Goal: Task Accomplishment & Management: Manage account settings

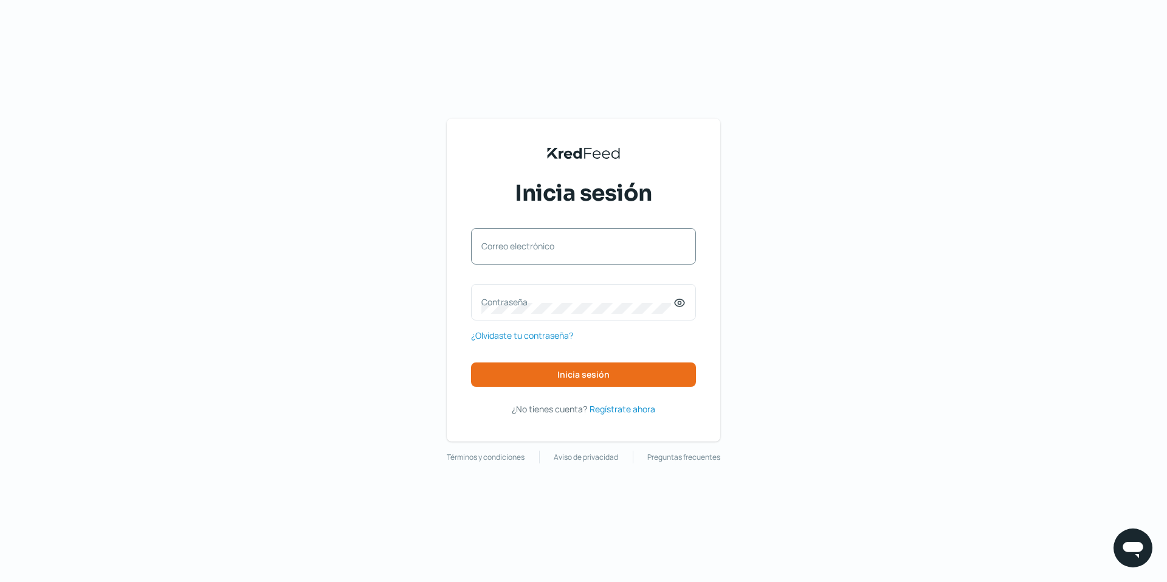
click at [536, 244] on label "Correo electrónico" at bounding box center [578, 246] width 192 height 12
click at [536, 247] on input "Correo electrónico" at bounding box center [584, 252] width 204 height 11
type input "[EMAIL_ADDRESS][DOMAIN_NAME]"
click at [498, 298] on label "Contraseña" at bounding box center [578, 302] width 192 height 12
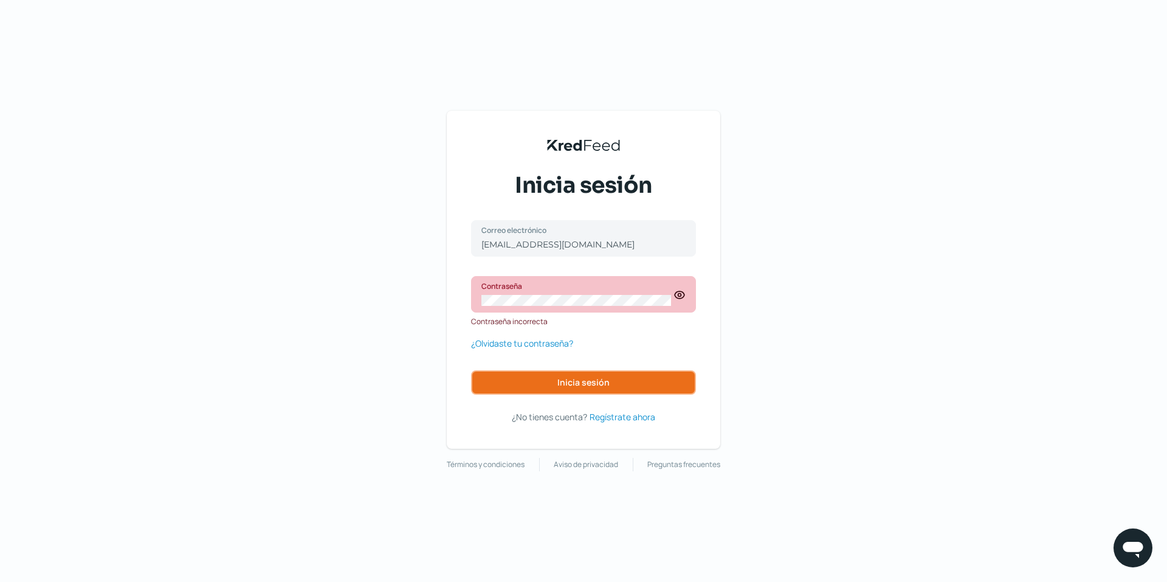
click at [558, 376] on button "Inicia sesión" at bounding box center [583, 382] width 225 height 24
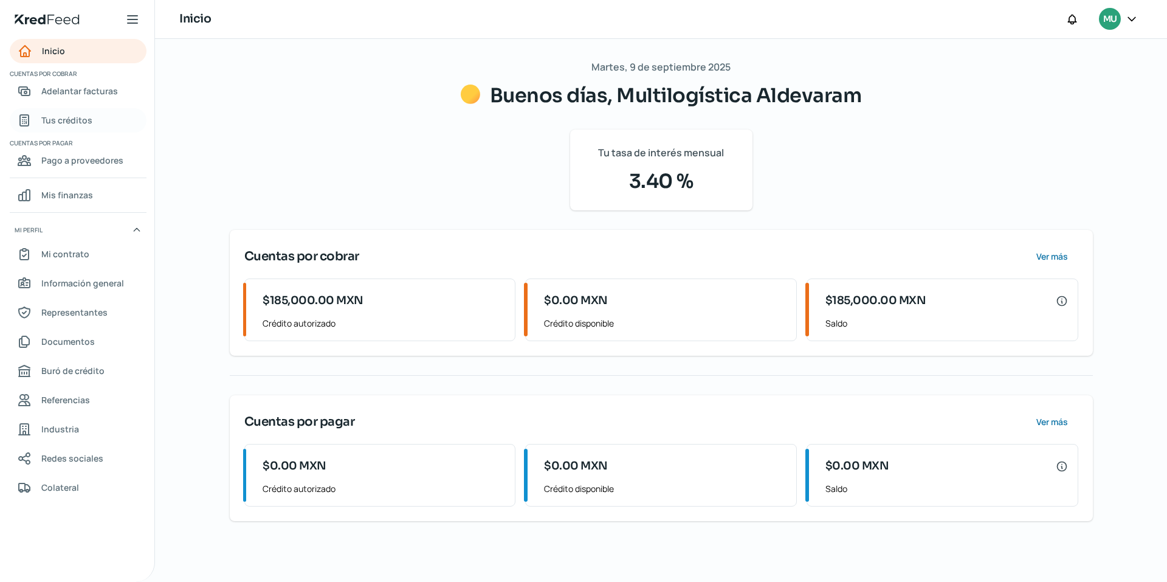
click at [71, 114] on span "Tus créditos" at bounding box center [66, 119] width 51 height 15
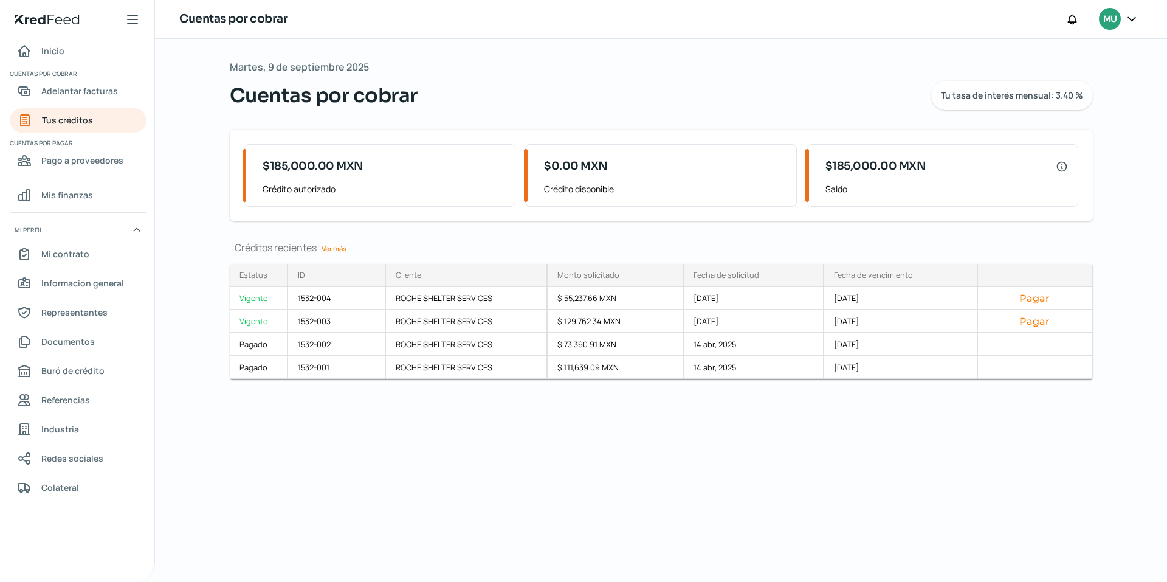
click at [1129, 17] on icon at bounding box center [1131, 19] width 7 height 4
click at [1033, 167] on span "Cerrar sesión" at bounding box center [1027, 163] width 55 height 15
